Goal: Task Accomplishment & Management: Manage account settings

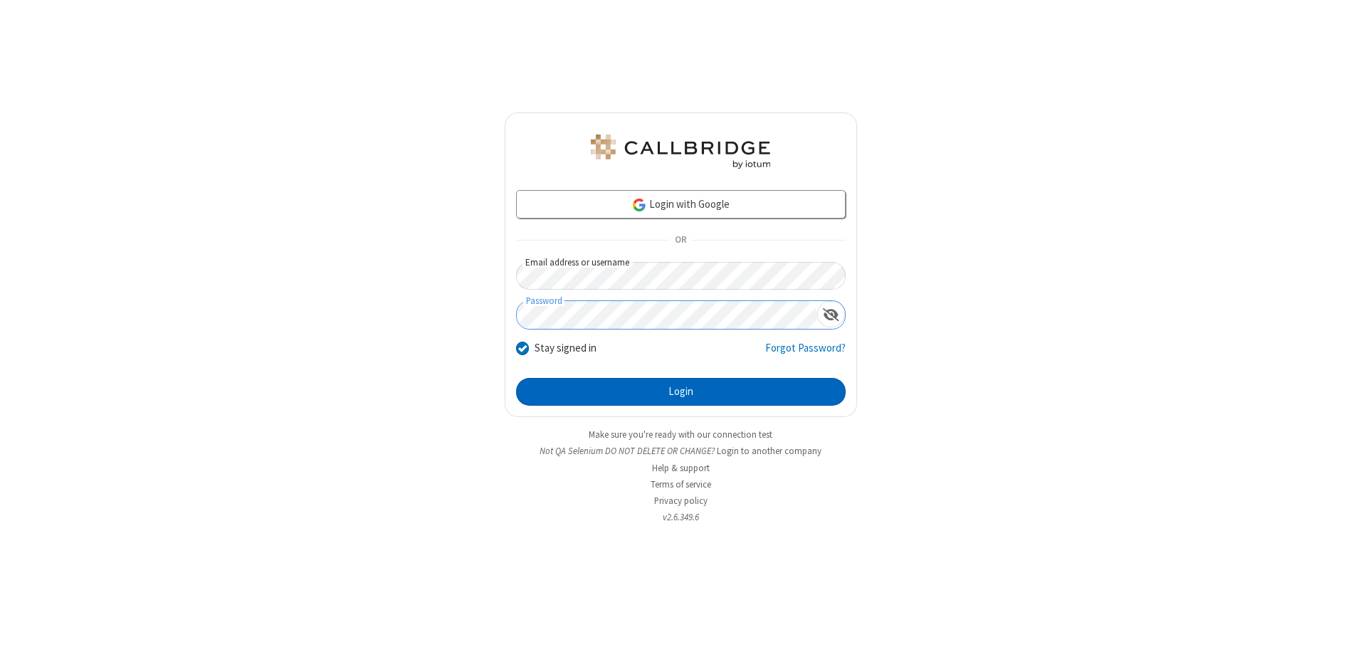
click at [680, 391] on button "Login" at bounding box center [681, 392] width 330 height 28
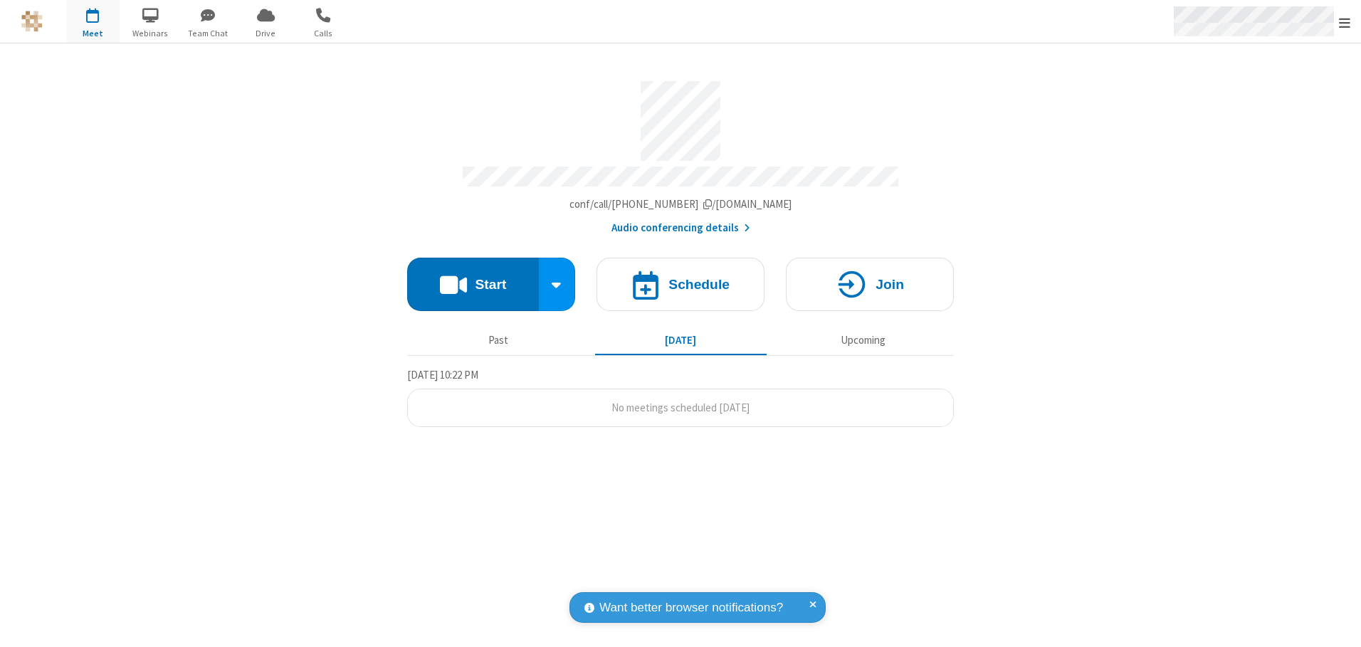
click at [1344, 22] on span "Open menu" at bounding box center [1344, 23] width 11 height 14
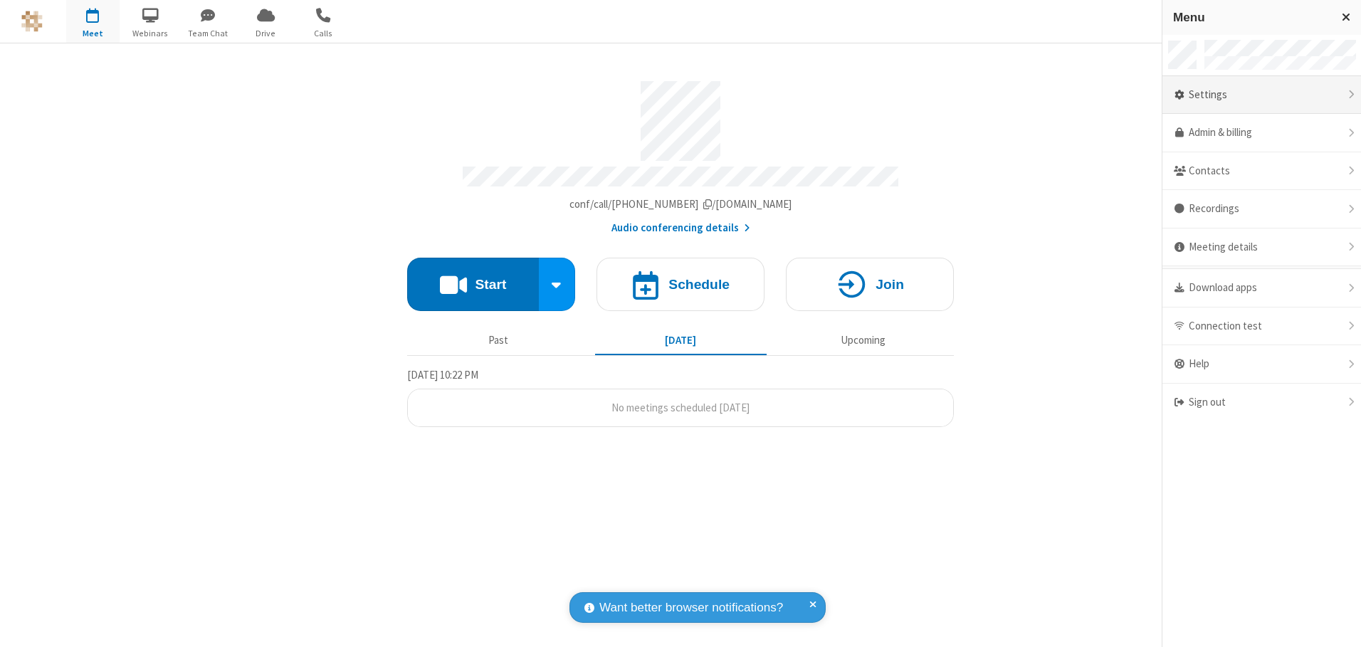
click at [1261, 95] on div "Settings" at bounding box center [1261, 95] width 199 height 38
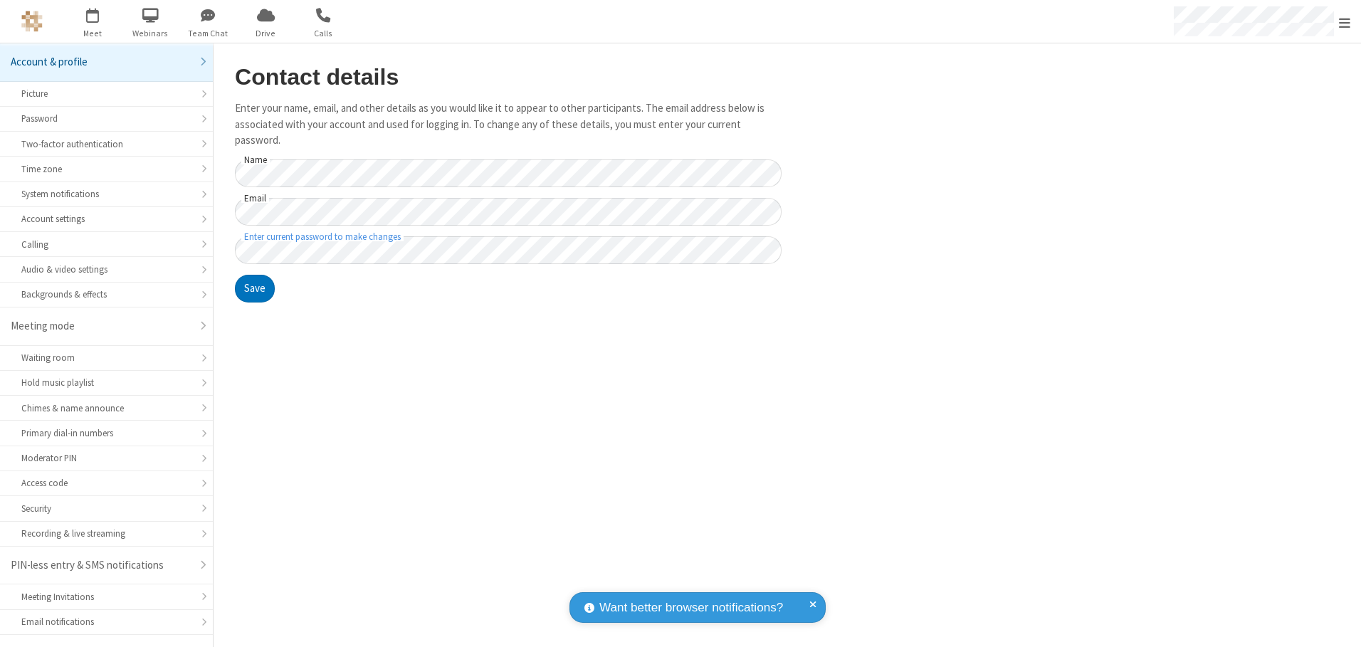
scroll to position [25, 0]
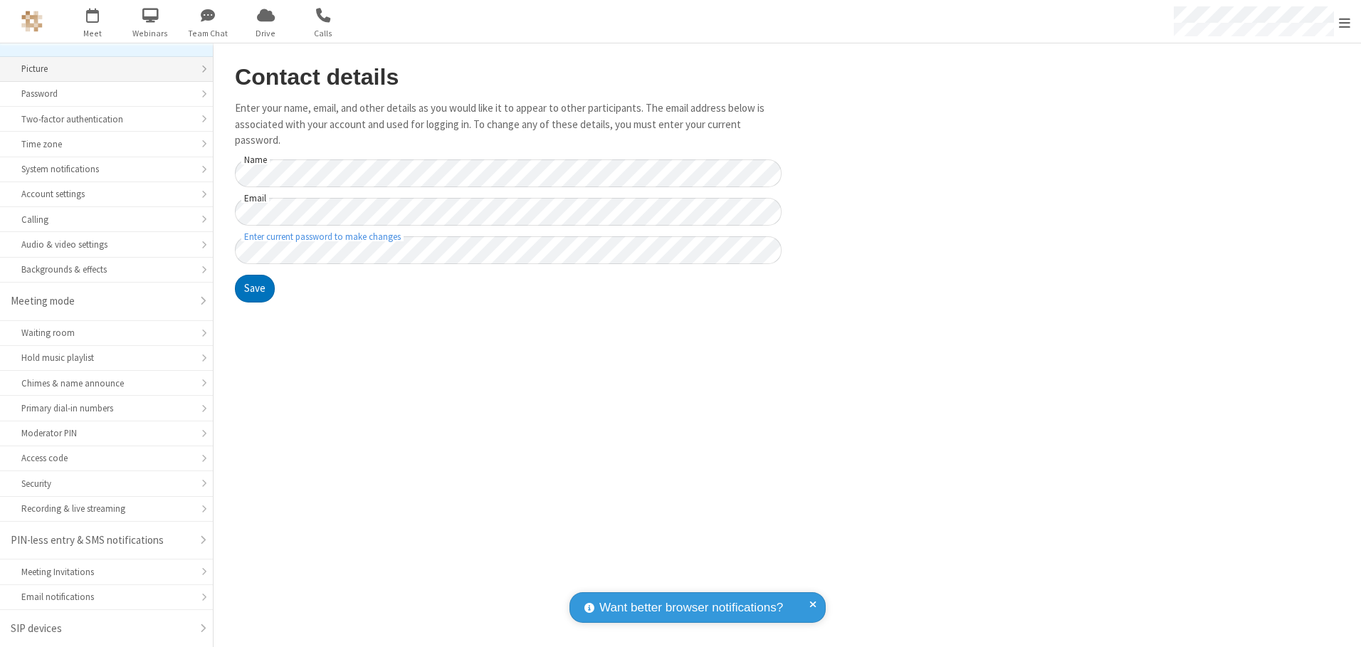
click at [101, 69] on div "Picture" at bounding box center [106, 69] width 170 height 14
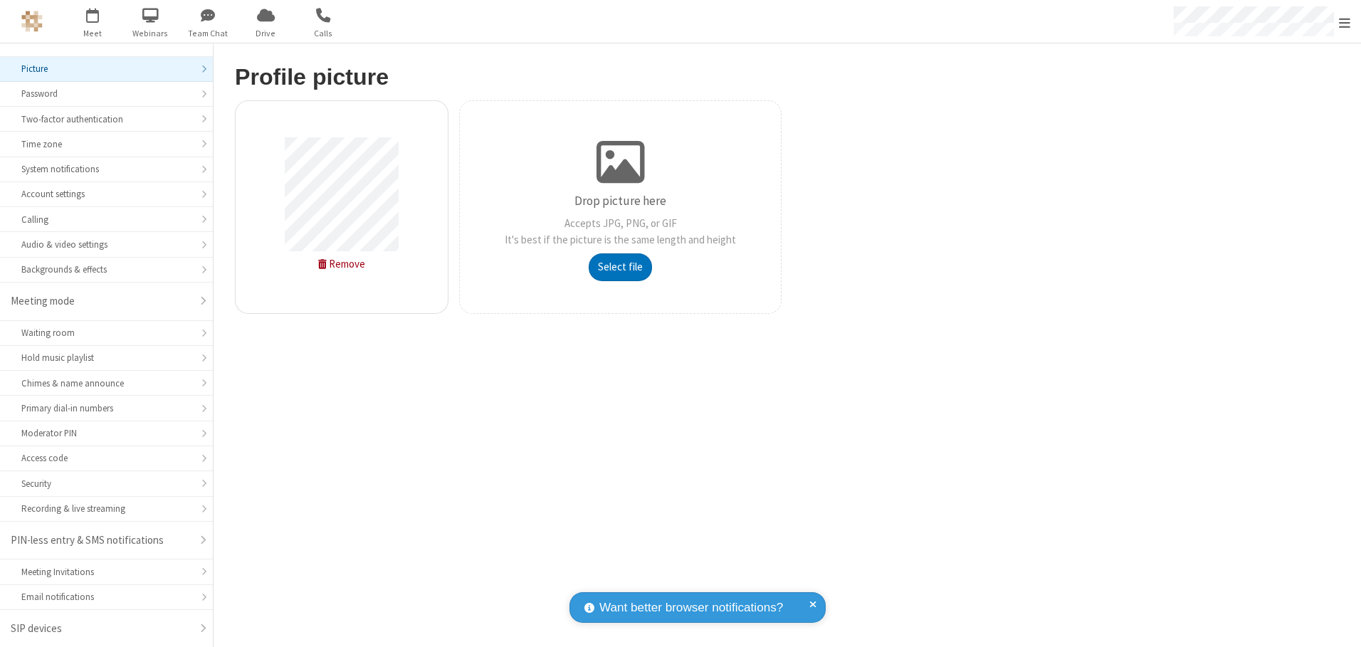
type input "C:\fakepath\avatar_image_test_2.jpg"
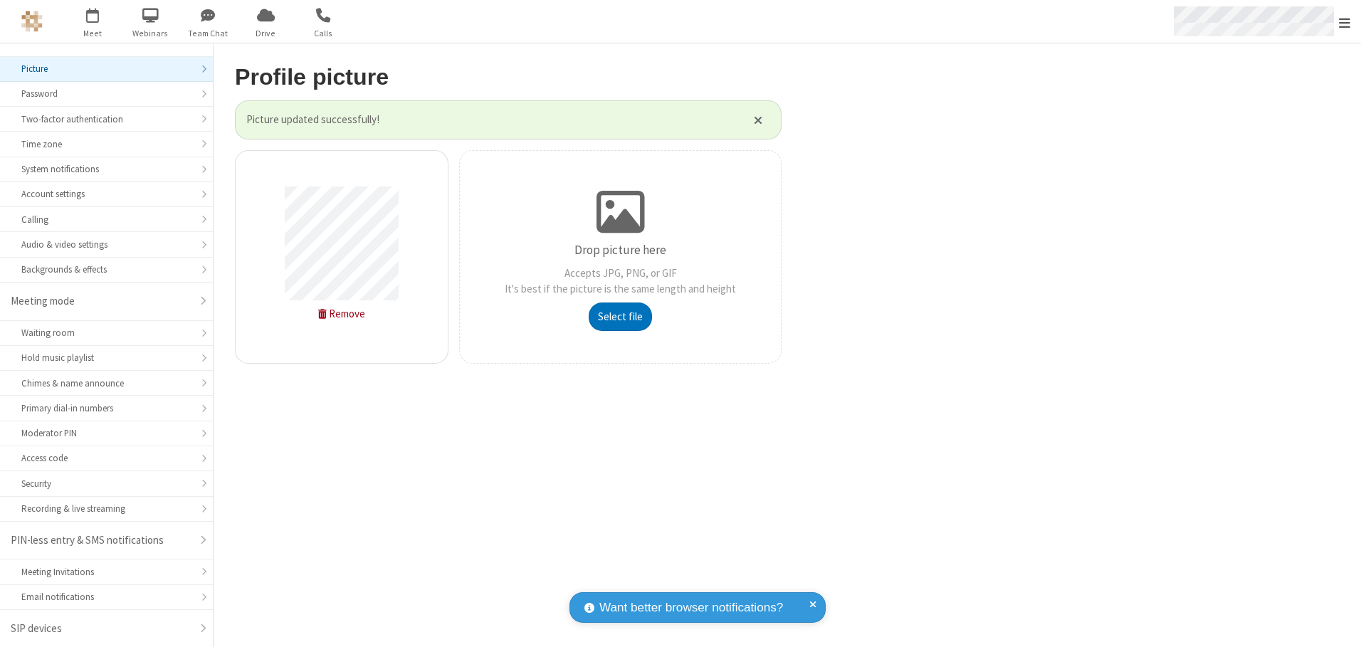
click at [1344, 22] on span "Open menu" at bounding box center [1344, 23] width 11 height 14
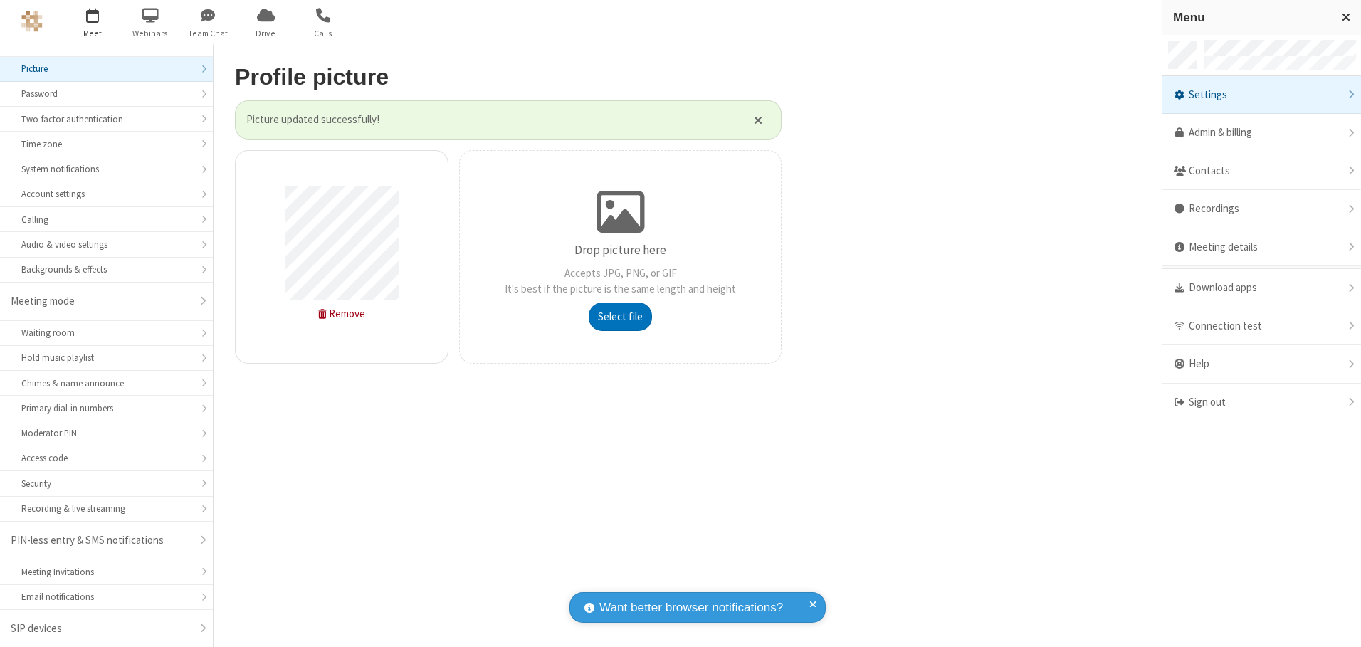
click at [93, 21] on span "button" at bounding box center [92, 15] width 53 height 24
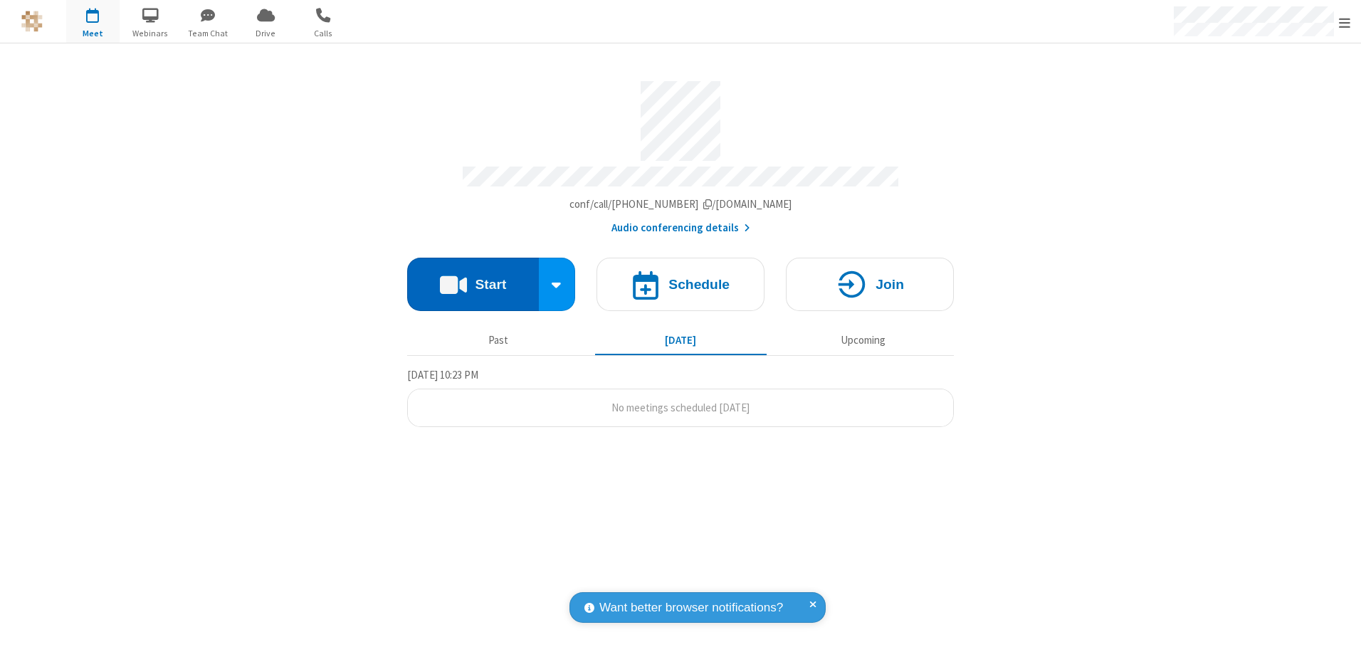
click at [473, 279] on button "Start" at bounding box center [473, 284] width 132 height 53
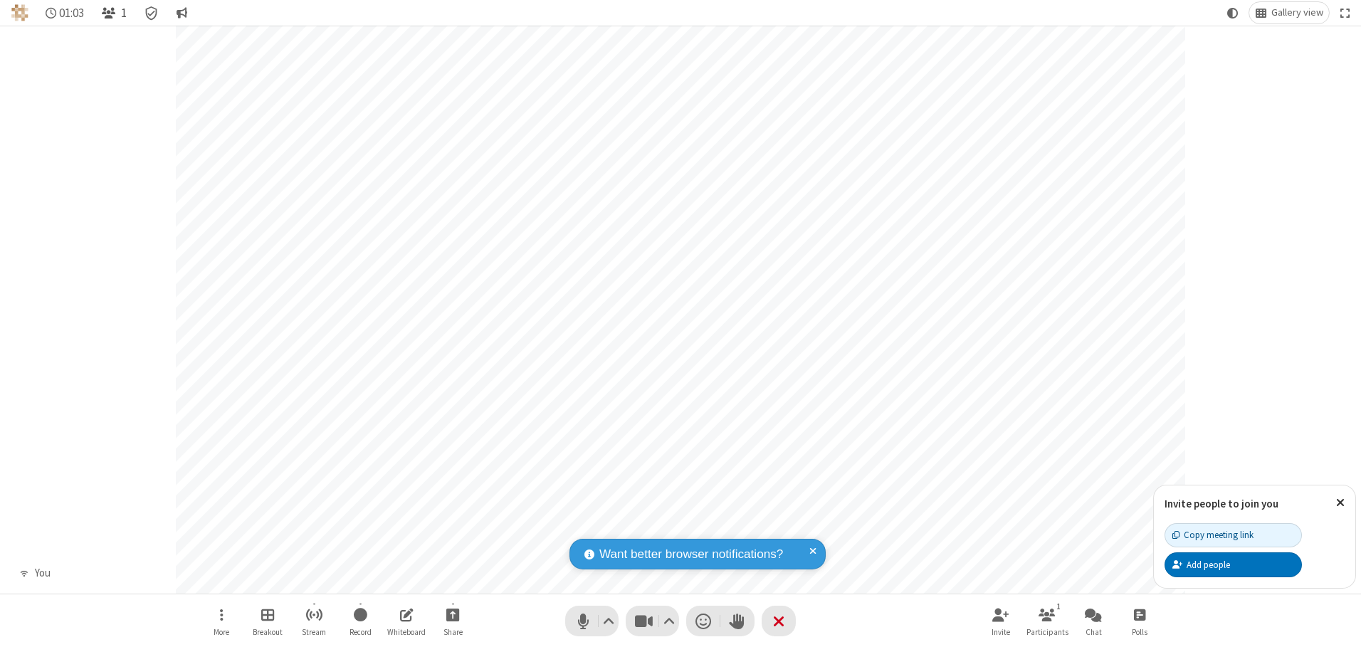
click at [110, 13] on span "Open participant list" at bounding box center [109, 13] width 14 height 14
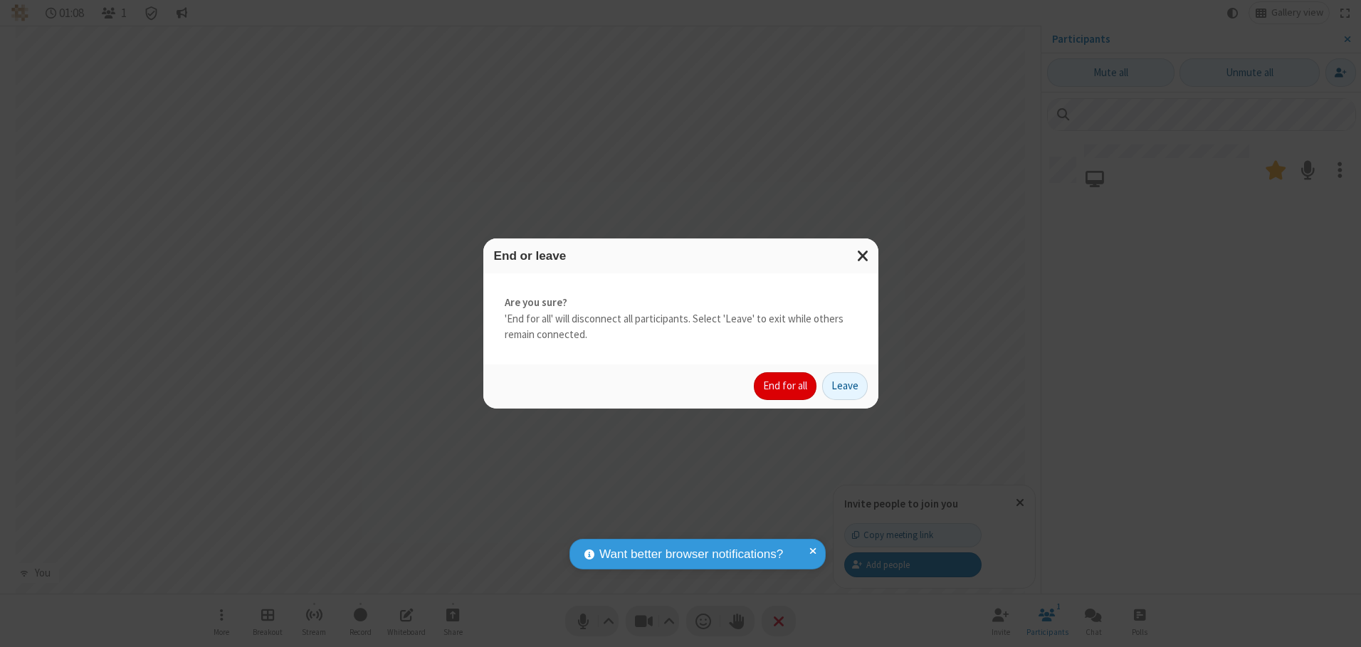
click at [786, 386] on button "End for all" at bounding box center [785, 386] width 63 height 28
